Goal: Information Seeking & Learning: Compare options

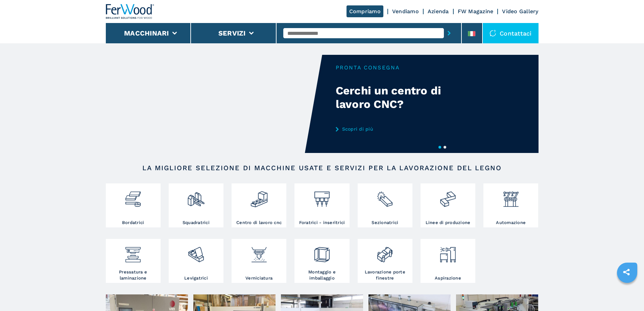
click at [192, 218] on div at bounding box center [195, 202] width 51 height 34
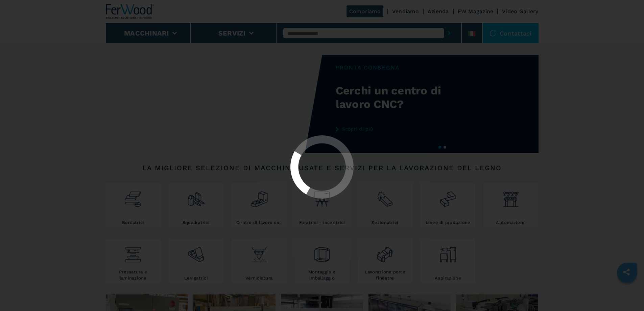
select select "**********"
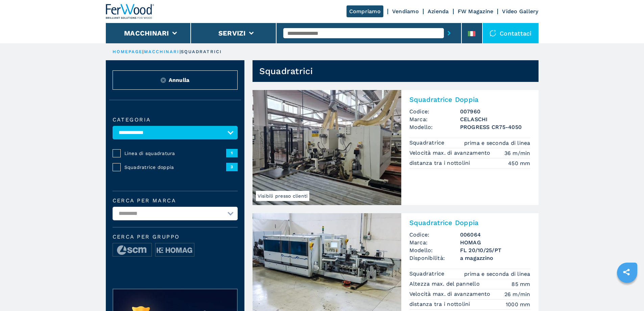
click at [357, 135] on img at bounding box center [327, 147] width 149 height 115
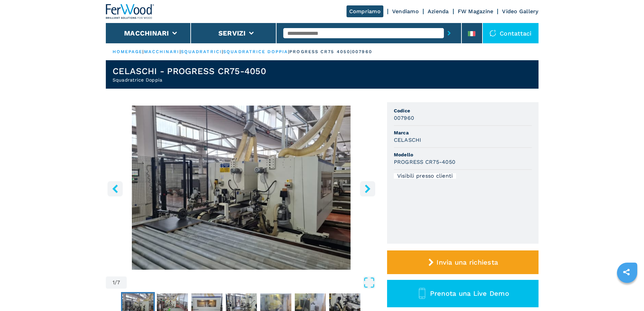
click at [366, 189] on icon "right-button" at bounding box center [368, 188] width 8 height 8
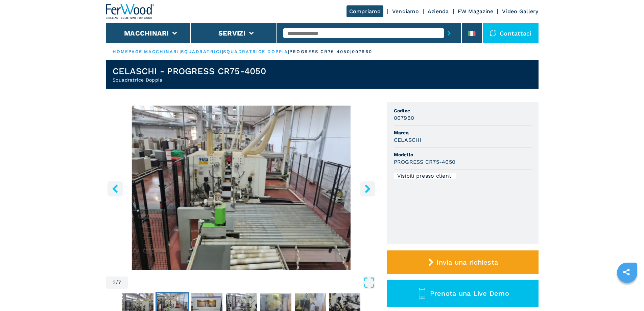
click at [368, 183] on button "right-button" at bounding box center [367, 188] width 15 height 15
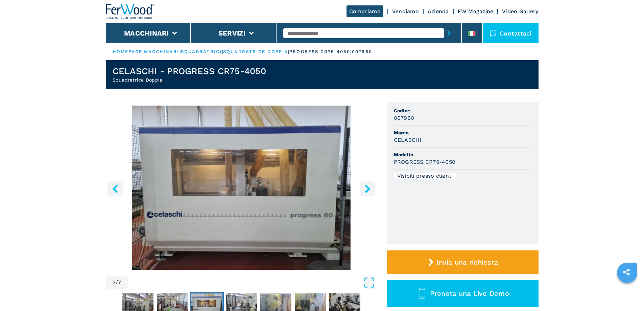
click at [368, 183] on button "right-button" at bounding box center [367, 188] width 15 height 15
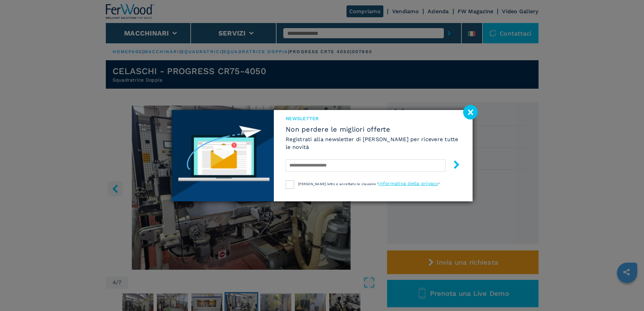
click at [472, 112] on image at bounding box center [470, 112] width 15 height 15
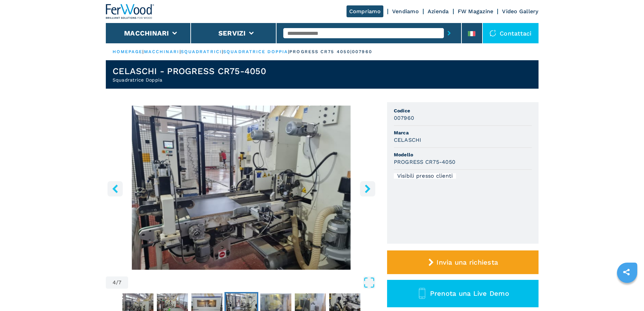
click at [364, 186] on icon "right-button" at bounding box center [368, 188] width 8 height 8
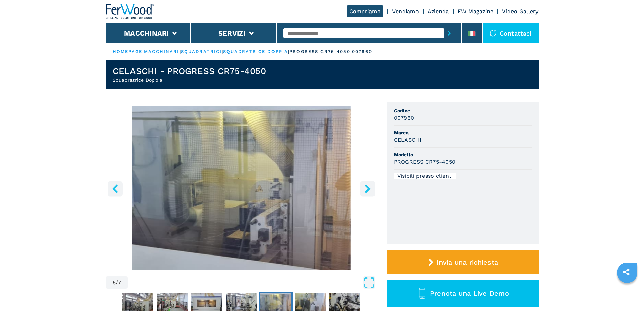
click at [364, 186] on icon "right-button" at bounding box center [368, 188] width 8 height 8
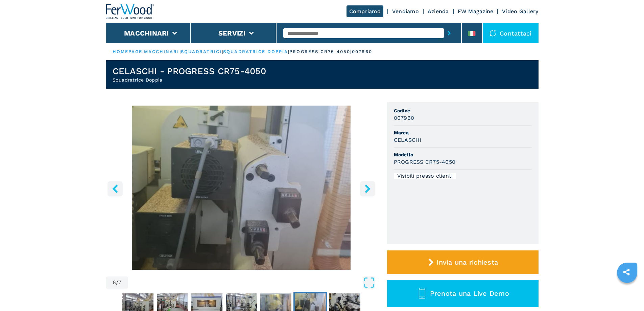
click at [364, 186] on icon "right-button" at bounding box center [368, 188] width 8 height 8
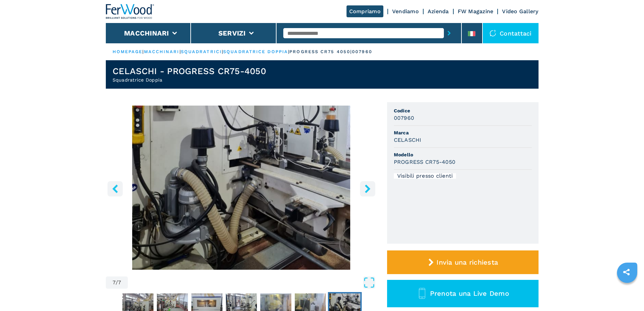
click at [364, 186] on icon "right-button" at bounding box center [368, 188] width 8 height 8
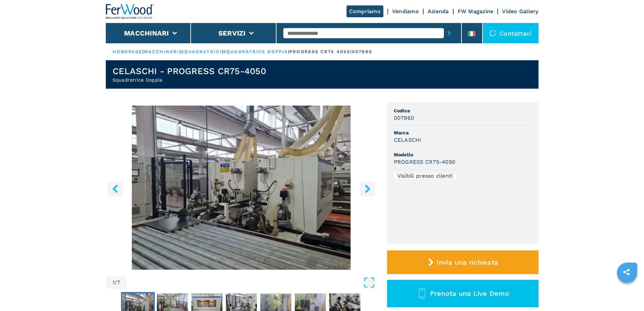
click at [364, 186] on icon "right-button" at bounding box center [368, 188] width 8 height 8
select select "**********"
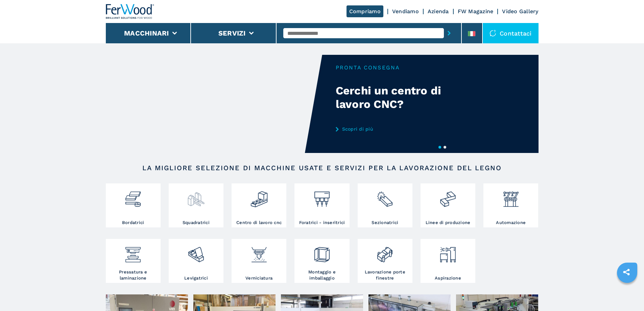
click at [196, 212] on div at bounding box center [195, 202] width 51 height 34
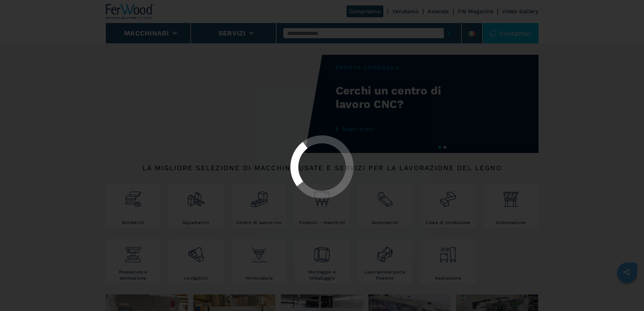
select select "**********"
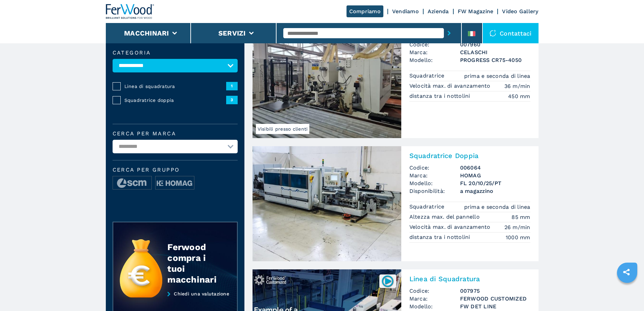
scroll to position [68, 0]
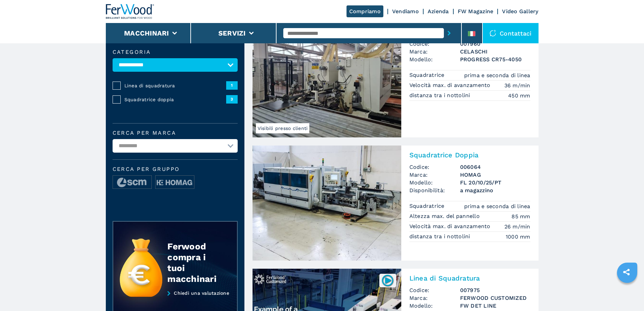
click at [338, 185] on img at bounding box center [327, 202] width 149 height 115
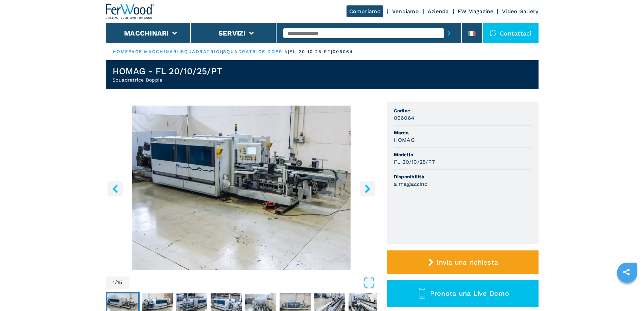
click at [373, 188] on button "right-button" at bounding box center [367, 188] width 15 height 15
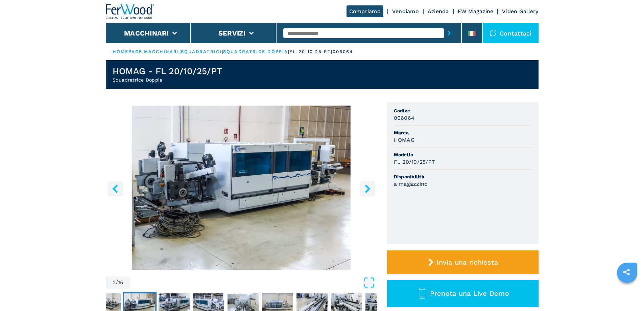
click at [373, 188] on button "right-button" at bounding box center [367, 188] width 15 height 15
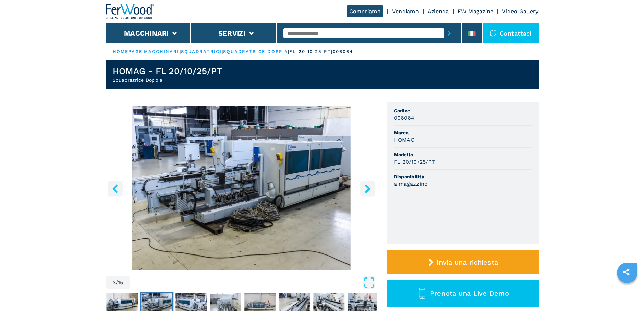
click at [373, 188] on button "right-button" at bounding box center [367, 188] width 15 height 15
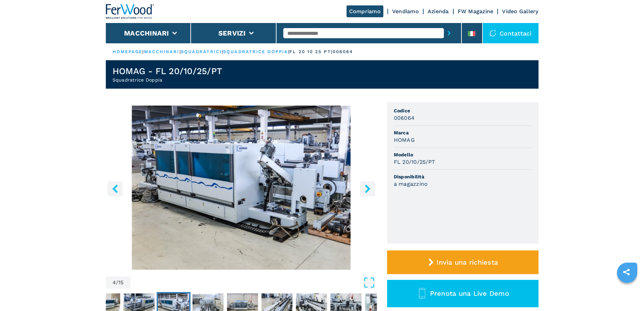
click at [373, 188] on button "right-button" at bounding box center [367, 188] width 15 height 15
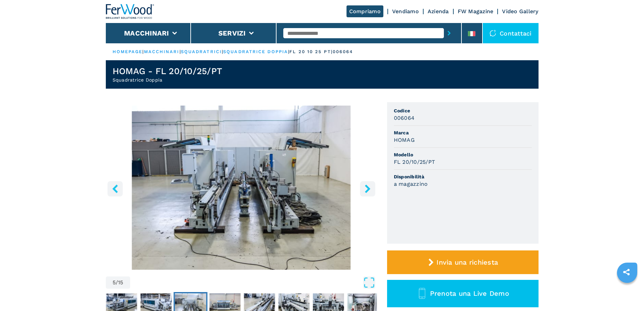
click at [373, 188] on button "right-button" at bounding box center [367, 188] width 15 height 15
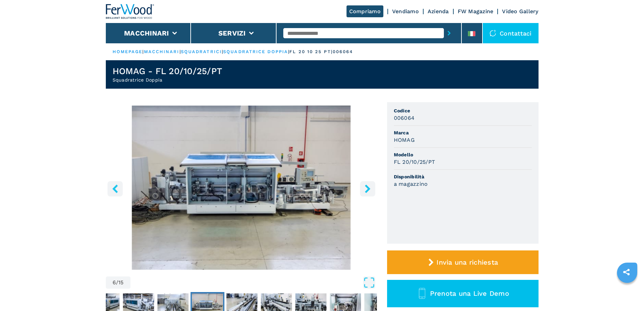
click at [373, 188] on button "right-button" at bounding box center [367, 188] width 15 height 15
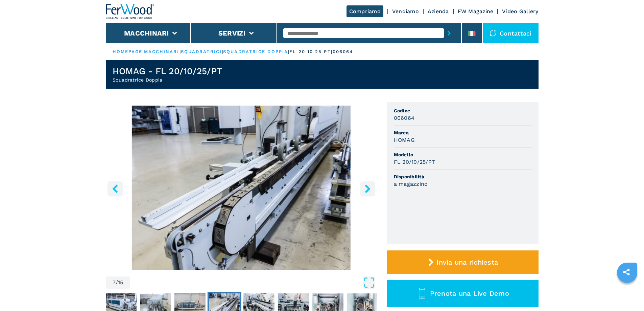
click at [373, 188] on button "right-button" at bounding box center [367, 188] width 15 height 15
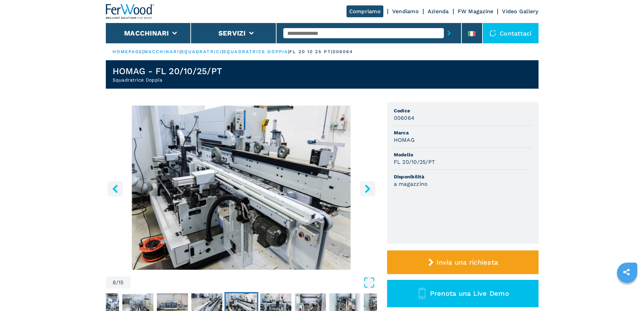
click at [373, 188] on button "right-button" at bounding box center [367, 188] width 15 height 15
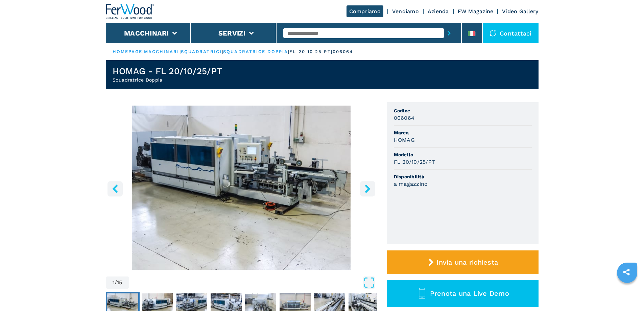
select select "**********"
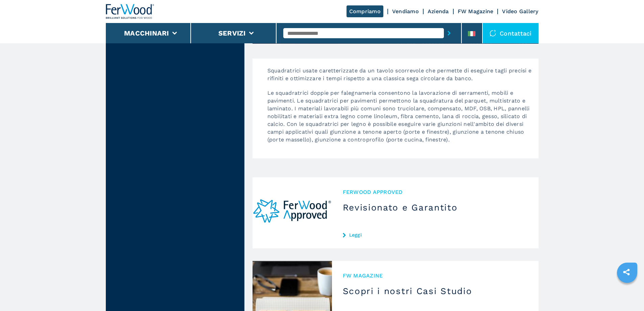
scroll to position [778, 0]
